Goal: Navigation & Orientation: Find specific page/section

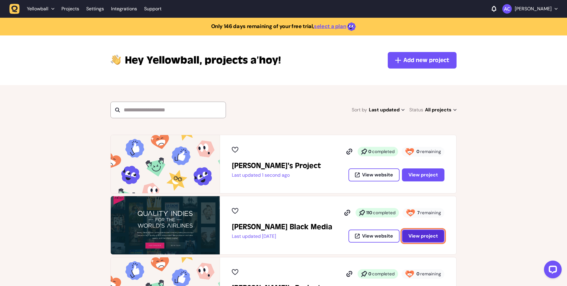
click at [421, 236] on span "View project" at bounding box center [423, 235] width 30 height 5
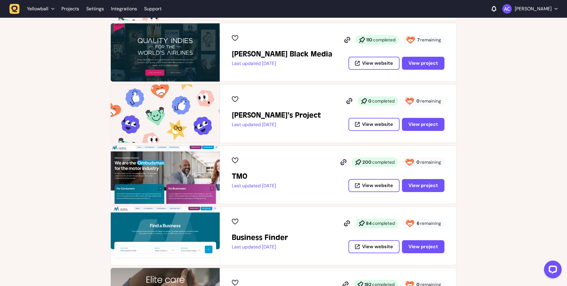
scroll to position [117, 0]
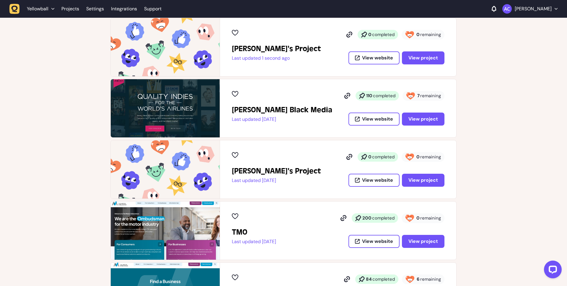
click at [272, 171] on h2 "[PERSON_NAME]'s Project" at bounding box center [276, 170] width 89 height 9
click at [198, 166] on img at bounding box center [165, 169] width 109 height 58
click at [419, 182] on span "View project" at bounding box center [423, 180] width 30 height 5
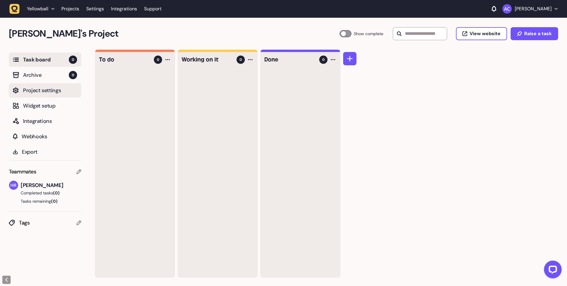
click at [47, 91] on span "Project settings" at bounding box center [50, 90] width 54 height 8
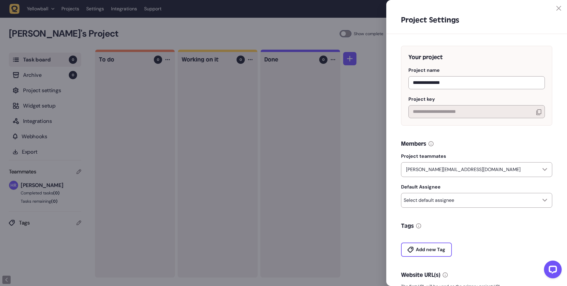
scroll to position [89, 0]
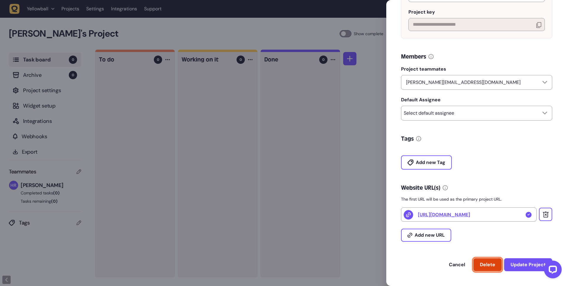
click at [482, 266] on span "Delete" at bounding box center [487, 264] width 15 height 6
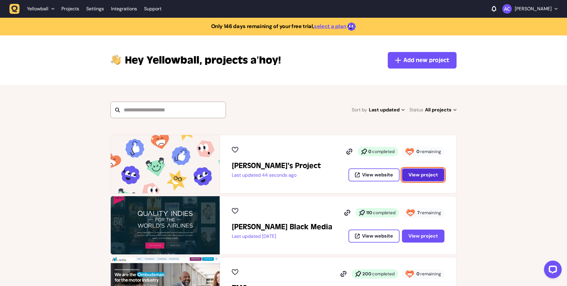
click at [420, 176] on span "View project" at bounding box center [423, 174] width 30 height 5
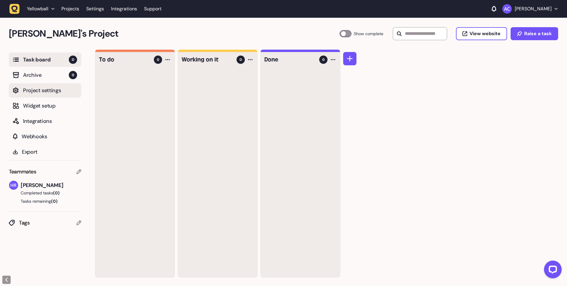
click at [54, 93] on span "Project settings" at bounding box center [50, 90] width 54 height 8
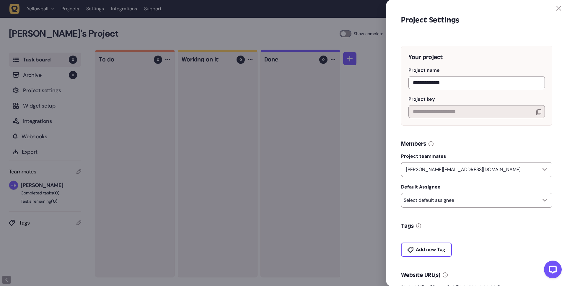
scroll to position [89, 0]
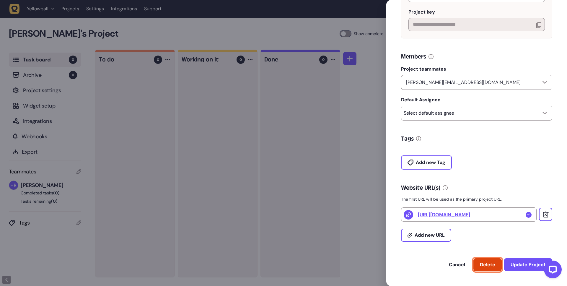
click at [490, 266] on span "Delete" at bounding box center [487, 264] width 15 height 6
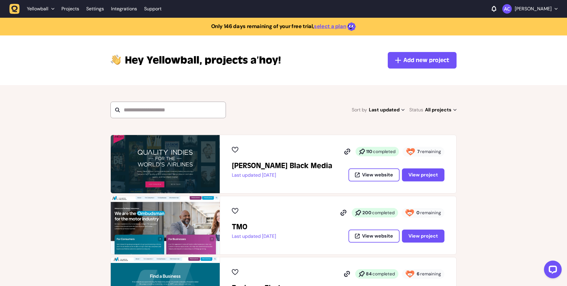
click at [418, 167] on div "110 completed 7 remaining View website View project" at bounding box center [391, 164] width 107 height 35
click at [421, 174] on span "View project" at bounding box center [423, 174] width 30 height 5
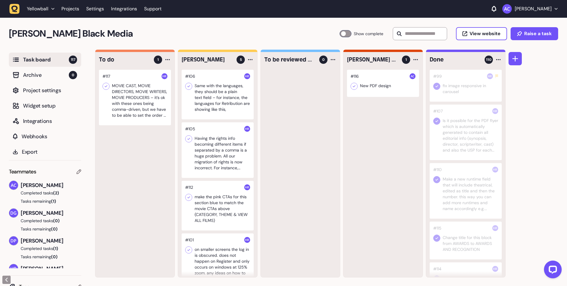
click at [148, 103] on div at bounding box center [135, 97] width 72 height 55
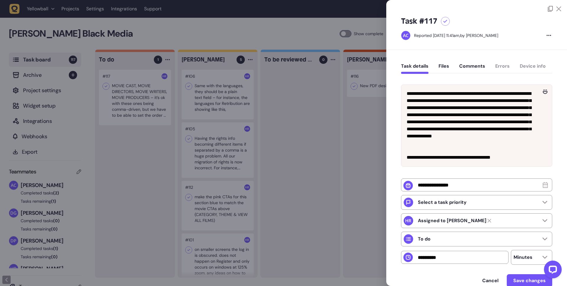
click at [326, 114] on div at bounding box center [283, 143] width 567 height 286
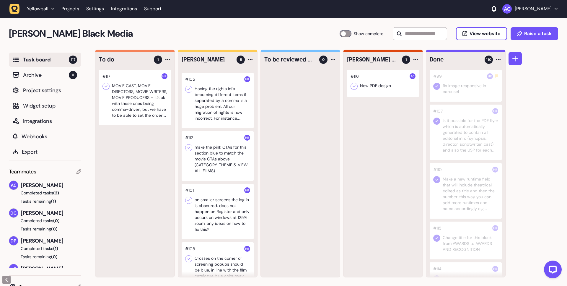
scroll to position [62, 0]
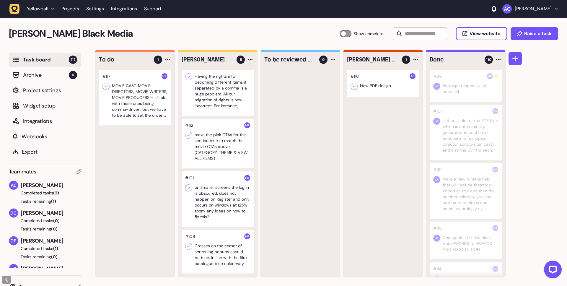
click at [217, 139] on div at bounding box center [217, 144] width 72 height 50
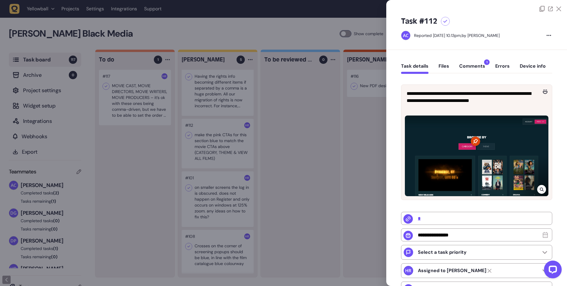
click at [210, 205] on div at bounding box center [283, 143] width 567 height 286
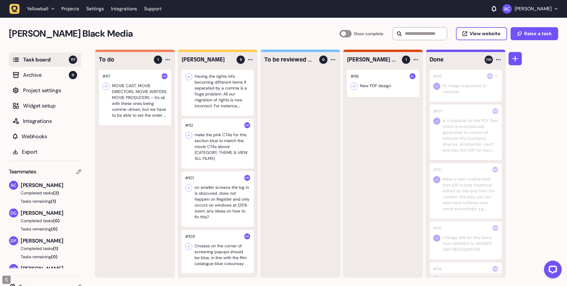
click at [213, 254] on div at bounding box center [217, 252] width 72 height 44
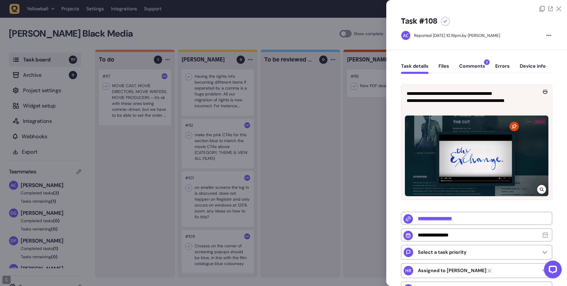
click at [215, 145] on div at bounding box center [283, 143] width 567 height 286
